Goal: Task Accomplishment & Management: Use online tool/utility

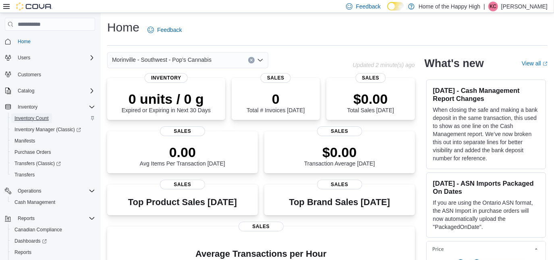
click at [35, 117] on span "Inventory Count" at bounding box center [32, 118] width 34 height 6
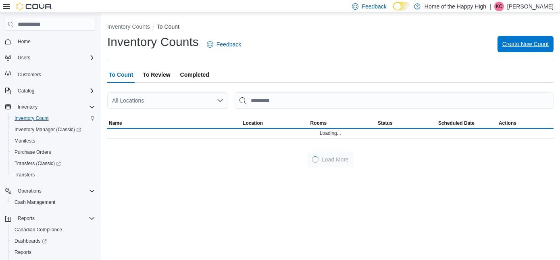
click at [522, 45] on span "Create New Count" at bounding box center [525, 44] width 46 height 8
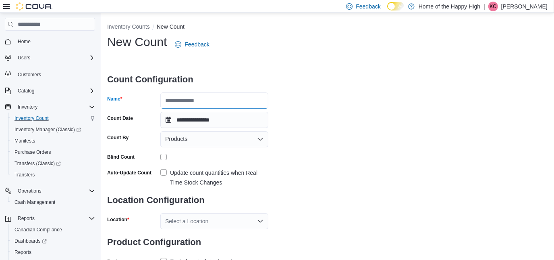
click at [245, 99] on input "Name" at bounding box center [214, 100] width 108 height 16
type input "**********"
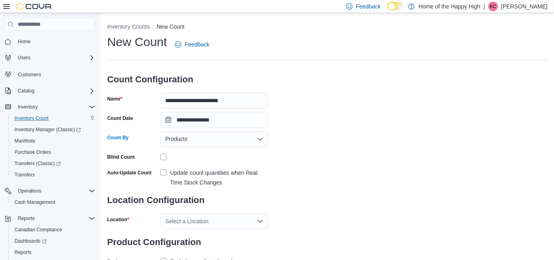
click at [210, 143] on div "Products" at bounding box center [214, 139] width 108 height 16
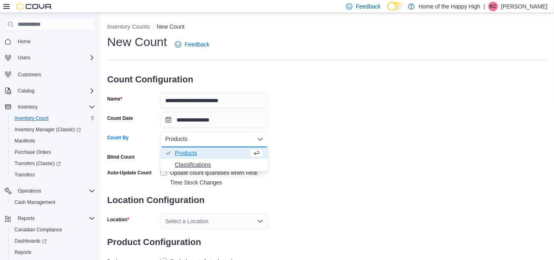
click at [200, 164] on span "Classifications" at bounding box center [219, 164] width 89 height 8
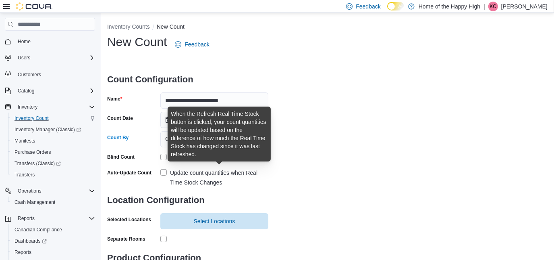
scroll to position [46, 0]
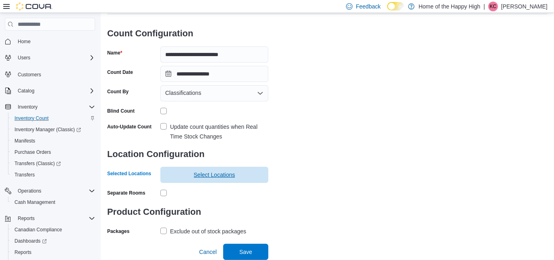
click at [182, 173] on span "Select Locations" at bounding box center [214, 174] width 98 height 16
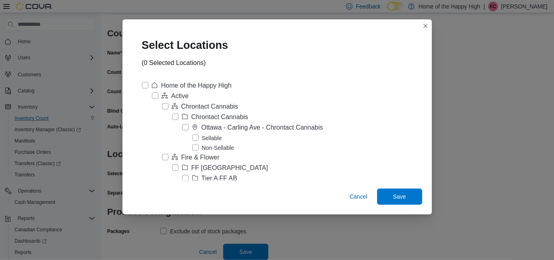
scroll to position [3130, 0]
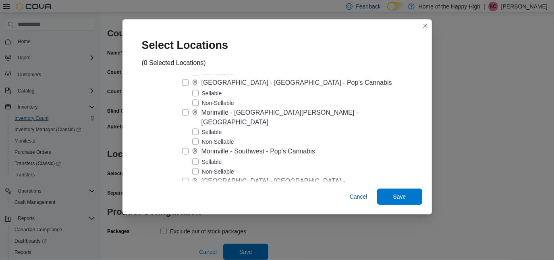
click at [218, 157] on label "Sellable" at bounding box center [207, 162] width 30 height 10
click at [393, 192] on span "Save" at bounding box center [399, 196] width 13 height 8
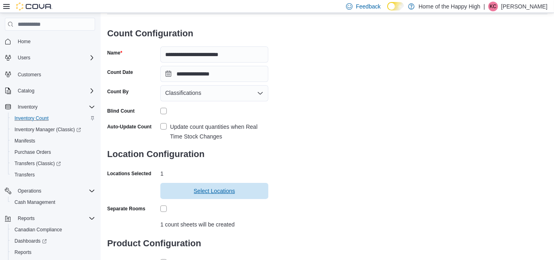
scroll to position [97, 0]
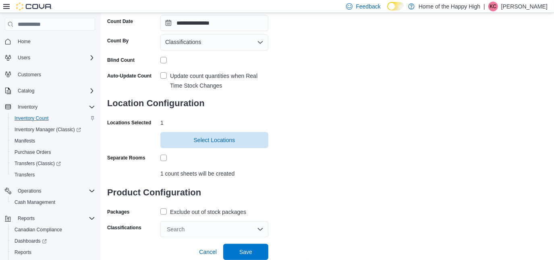
click at [164, 210] on label "Exclude out of stock packages" at bounding box center [203, 212] width 86 height 10
click at [191, 225] on div "Search" at bounding box center [214, 229] width 108 height 16
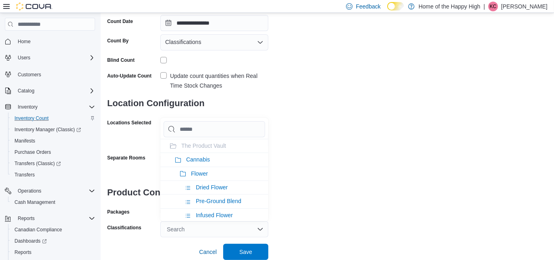
type input "*"
type input "**"
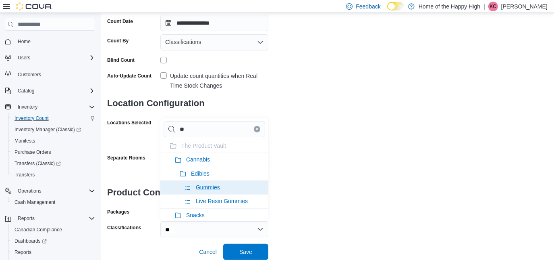
scroll to position [15, 0]
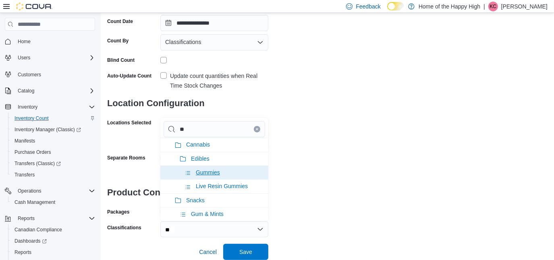
type input "**"
click at [210, 170] on span "Gummies" at bounding box center [208, 172] width 24 height 6
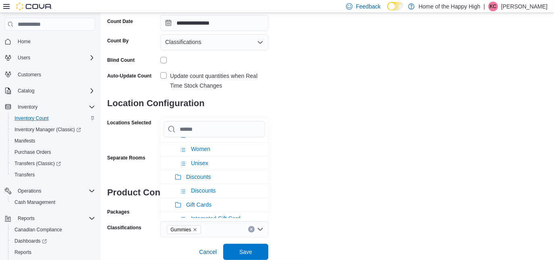
scroll to position [1793, 0]
click at [208, 127] on input "Chip List selector" at bounding box center [215, 129] width 102 height 16
type input "*"
type input "**"
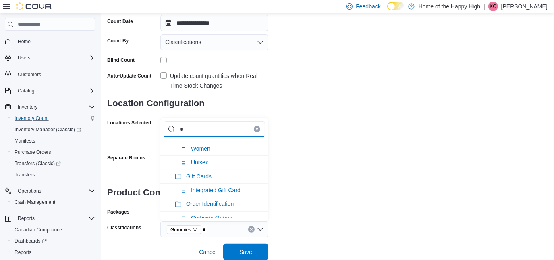
type input "**"
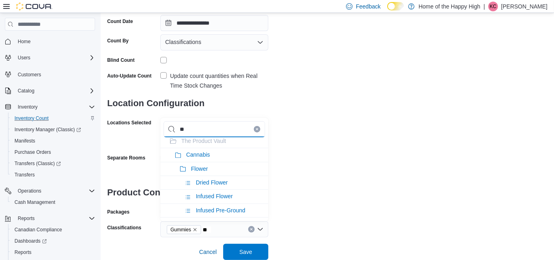
scroll to position [0, 0]
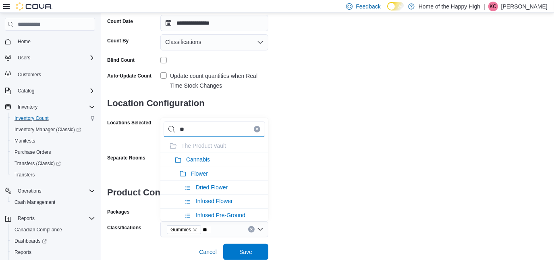
type input "***"
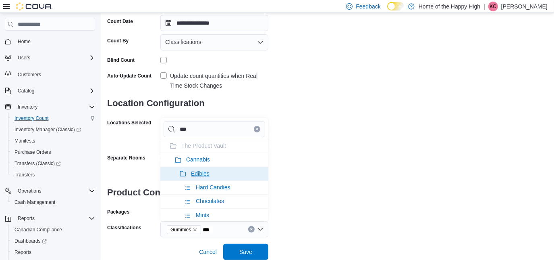
click at [196, 170] on span "Edibles" at bounding box center [200, 173] width 19 height 6
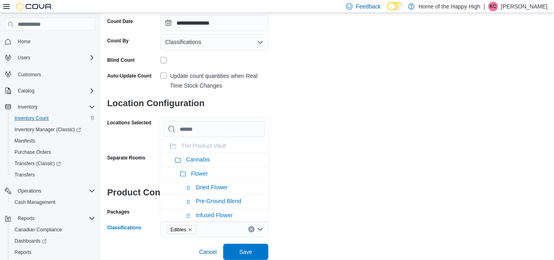
click at [220, 226] on div "Edibles" at bounding box center [214, 229] width 108 height 16
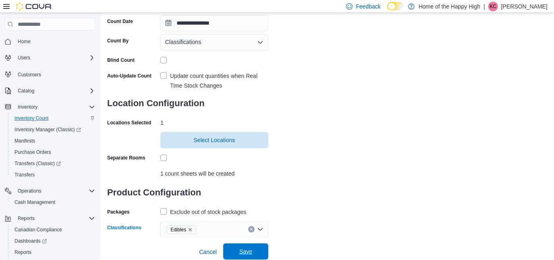
click at [243, 247] on span "Save" at bounding box center [245, 251] width 13 height 8
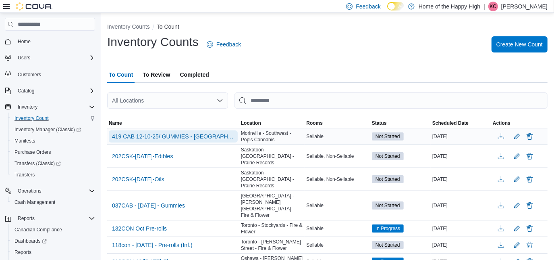
click at [195, 131] on span "419 CAB 12-10-25/ GUMMIES - [GEOGRAPHIC_DATA] - Southwest - Pop's Cannabis" at bounding box center [173, 136] width 123 height 12
click at [207, 135] on span "419 CAB 12-10-25/ GUMMIES - [GEOGRAPHIC_DATA] - Southwest - Pop's Cannabis" at bounding box center [173, 136] width 123 height 8
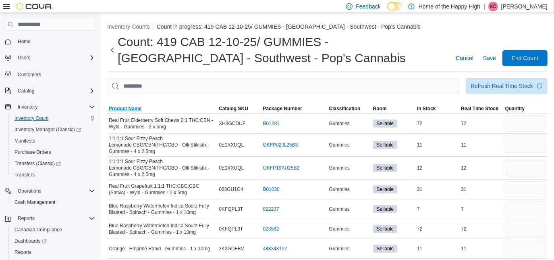
click at [136, 108] on span "Product Name" at bounding box center [125, 108] width 33 height 6
